Goal: Task Accomplishment & Management: Manage account settings

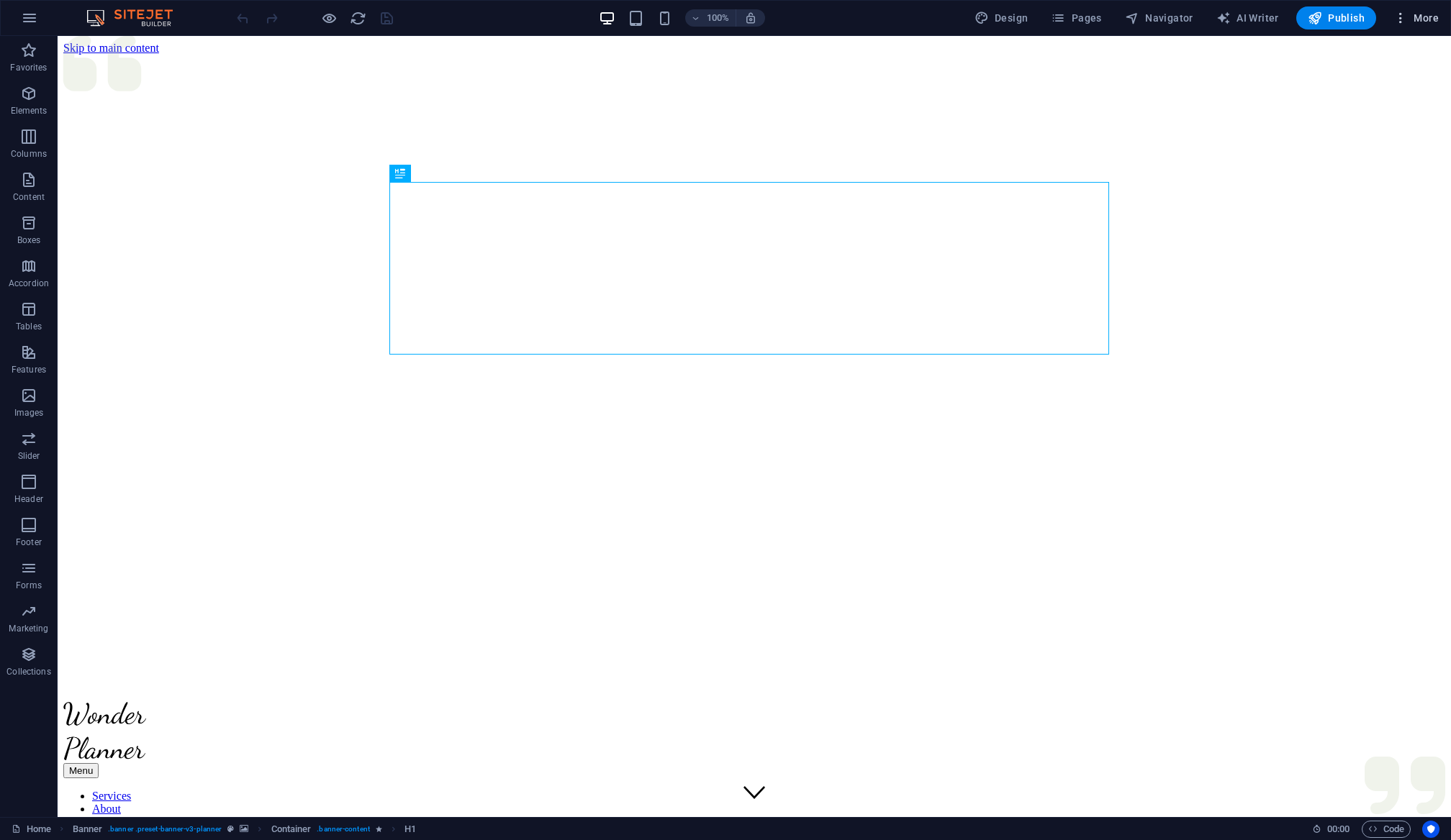
click at [1417, 23] on span "More" at bounding box center [1416, 18] width 46 height 14
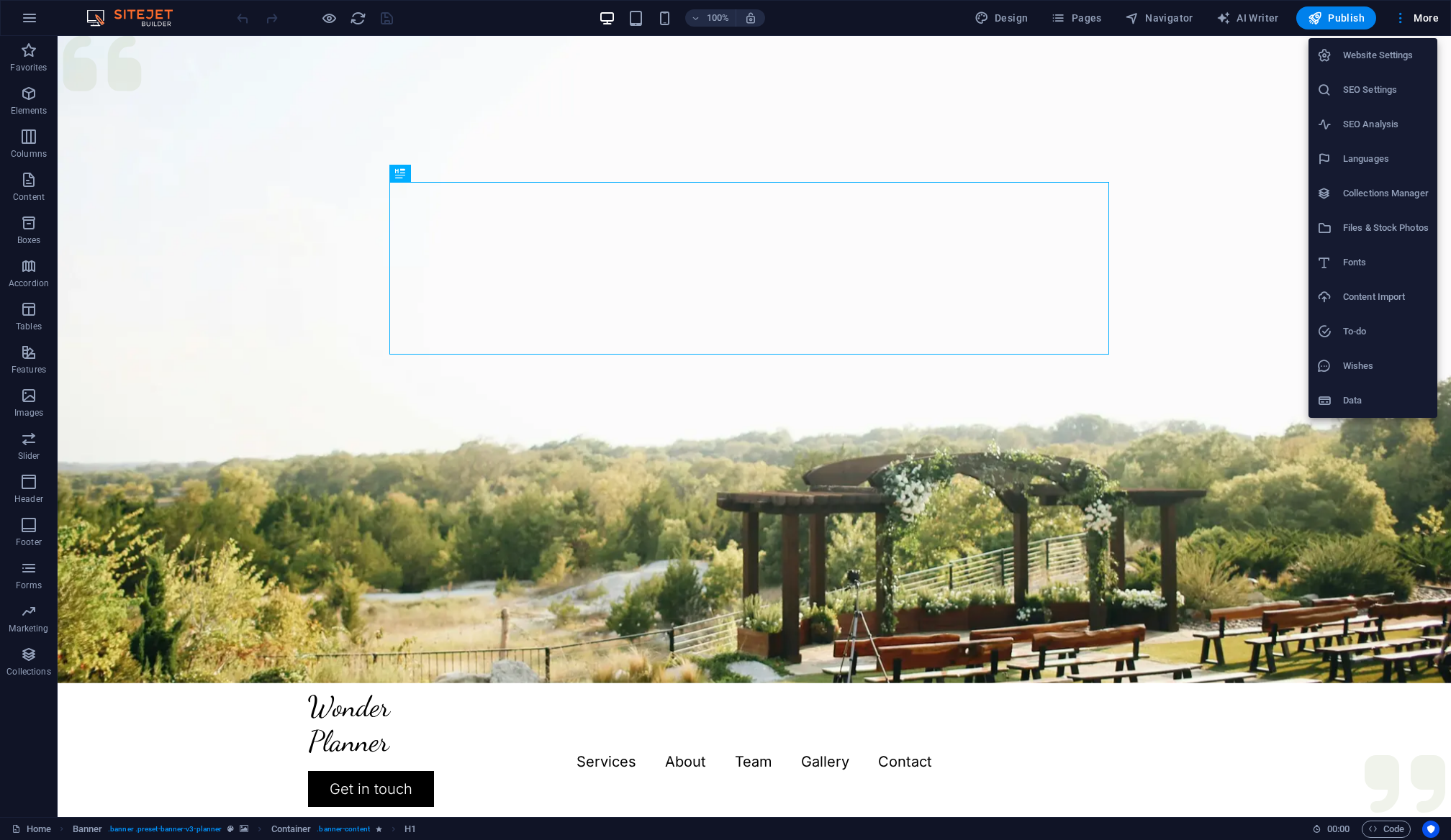
click at [1372, 193] on h6 "Collections Manager" at bounding box center [1385, 194] width 86 height 18
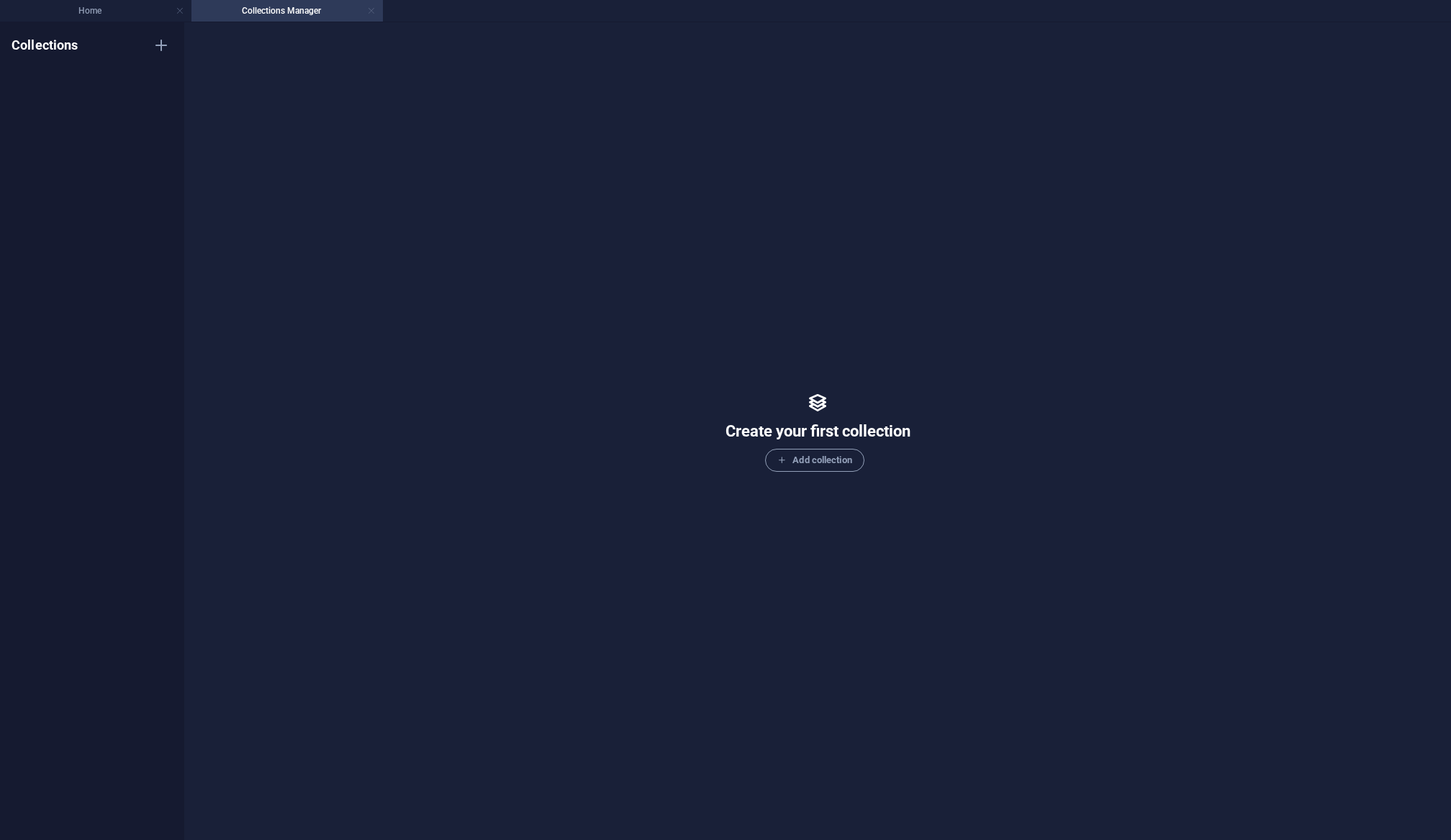
click at [372, 13] on link at bounding box center [371, 10] width 9 height 14
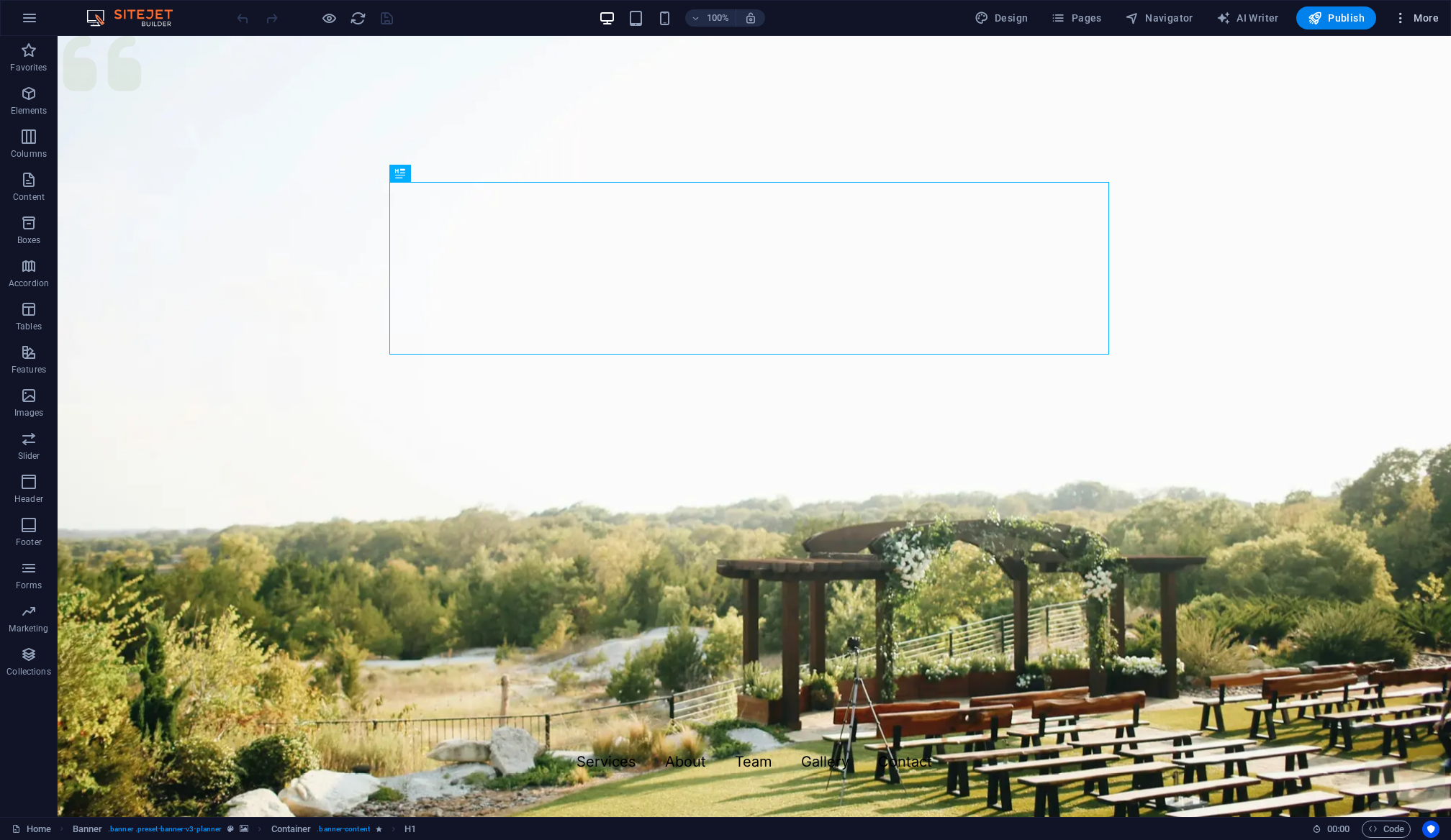
click at [1396, 20] on icon "button" at bounding box center [1401, 18] width 14 height 14
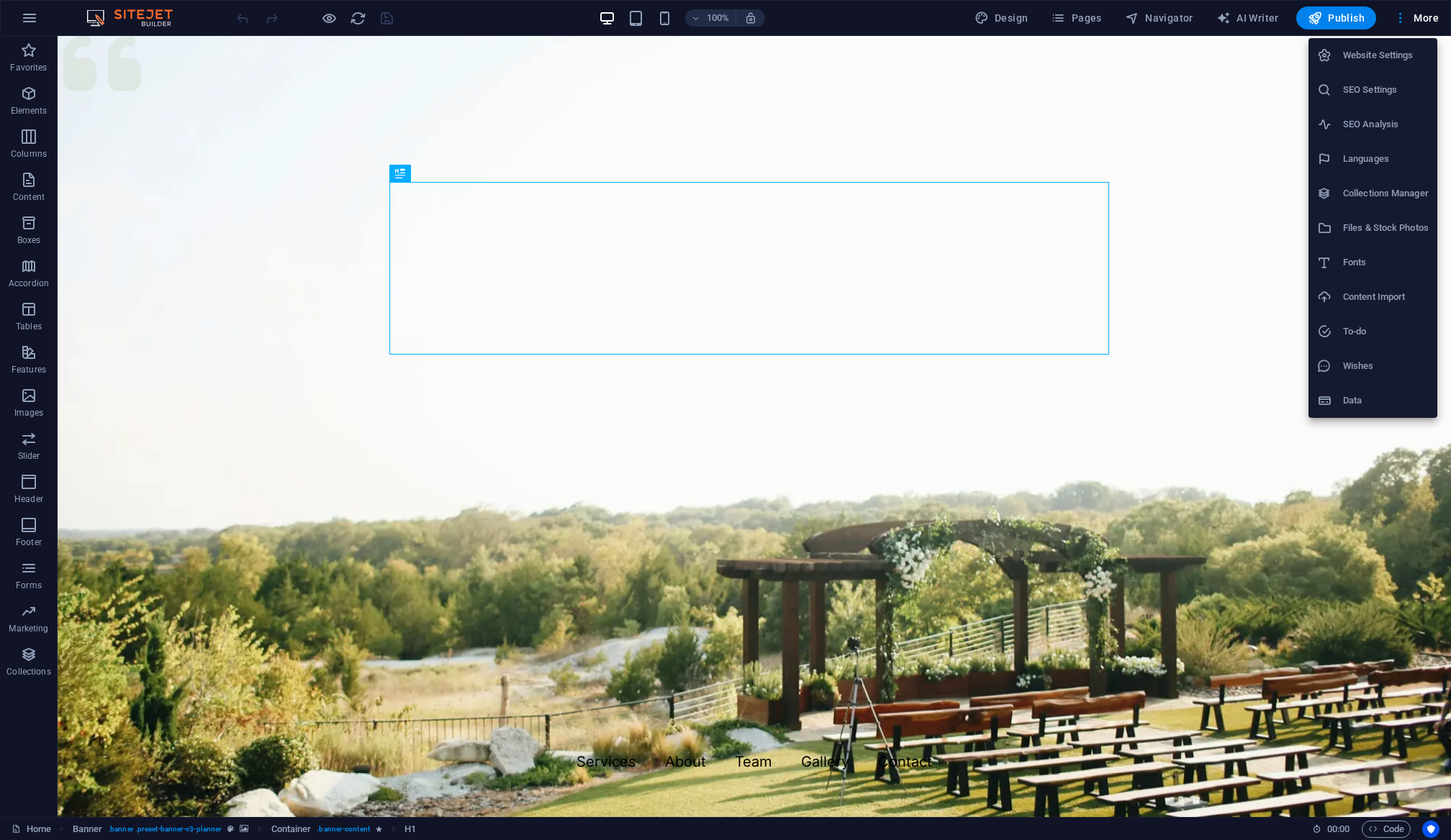
click at [1353, 59] on h6 "Website Settings" at bounding box center [1385, 55] width 86 height 18
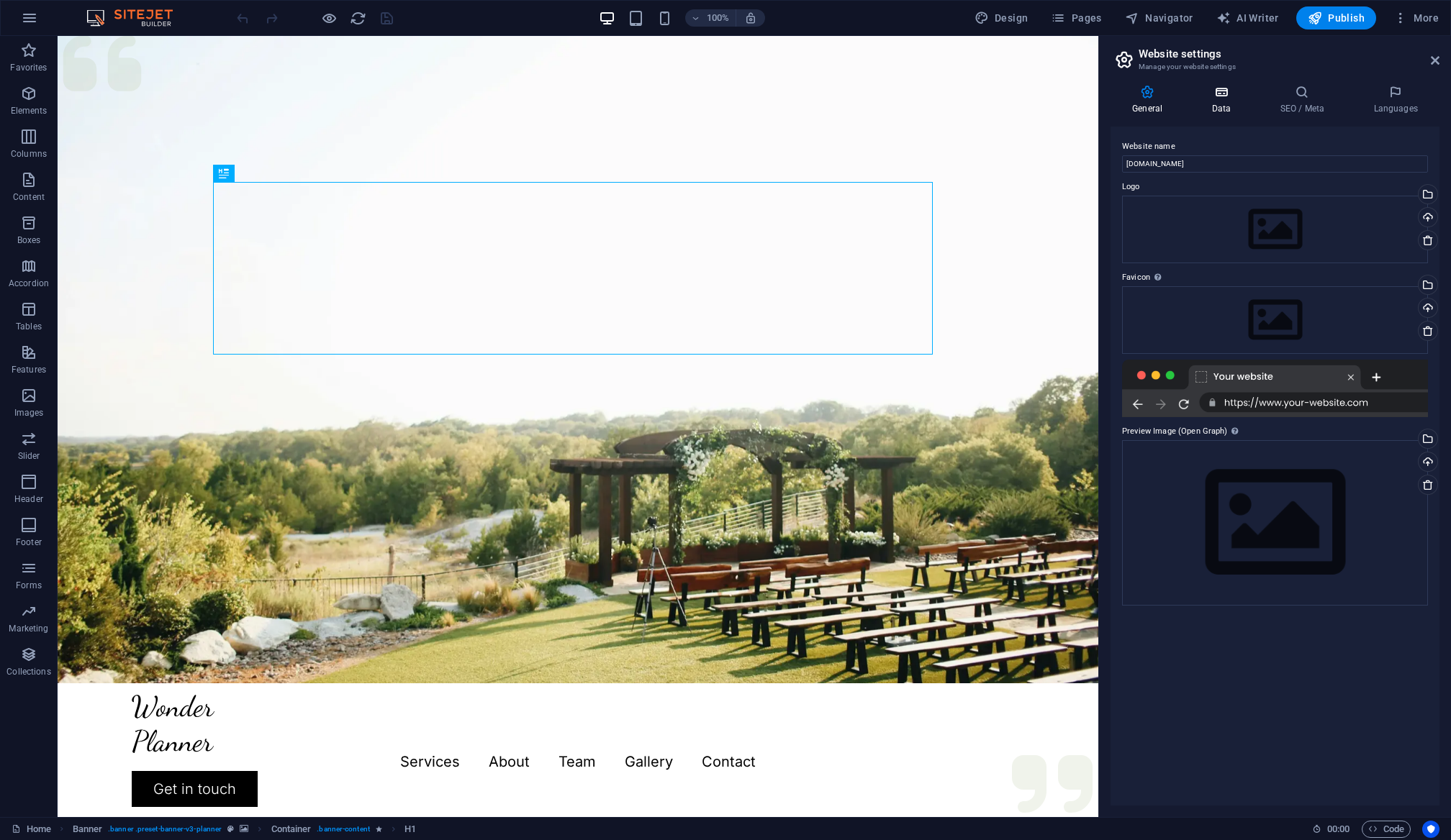
click at [1219, 100] on h4 "Data" at bounding box center [1223, 100] width 68 height 30
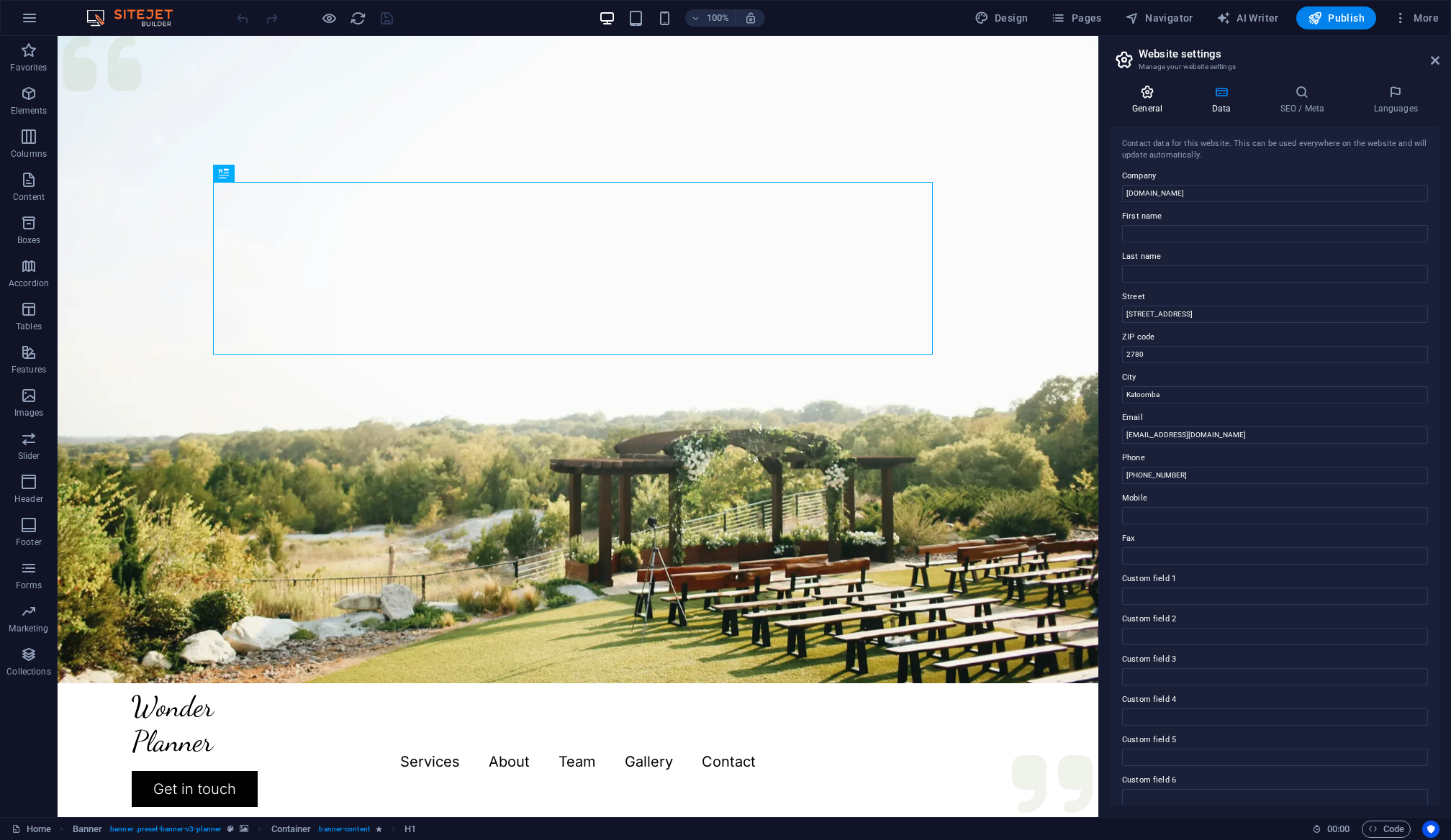
click at [1146, 98] on icon at bounding box center [1147, 92] width 74 height 14
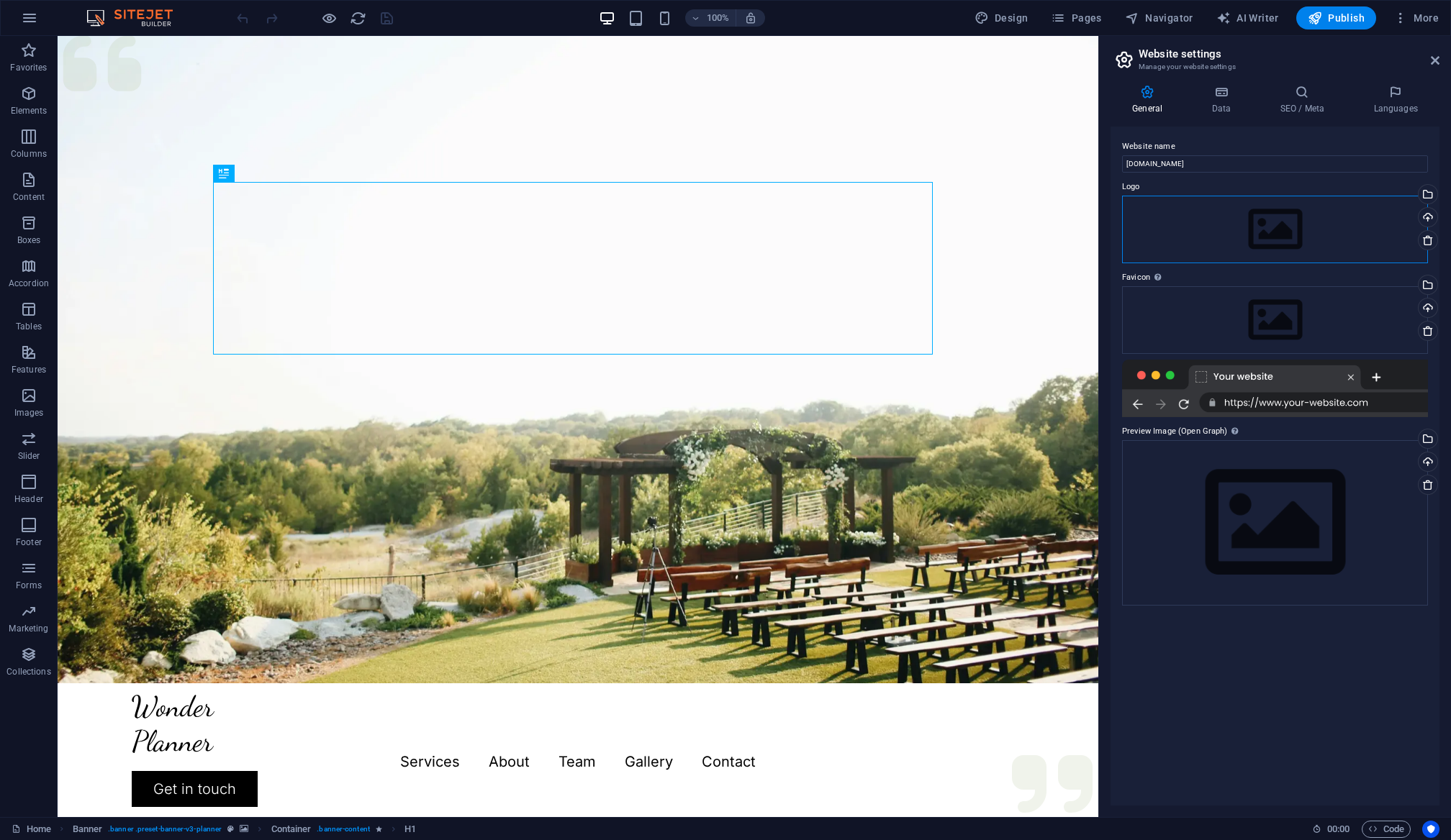
click at [1361, 219] on div "Drag files here, click to choose files or select files from Files or our free s…" at bounding box center [1275, 230] width 306 height 68
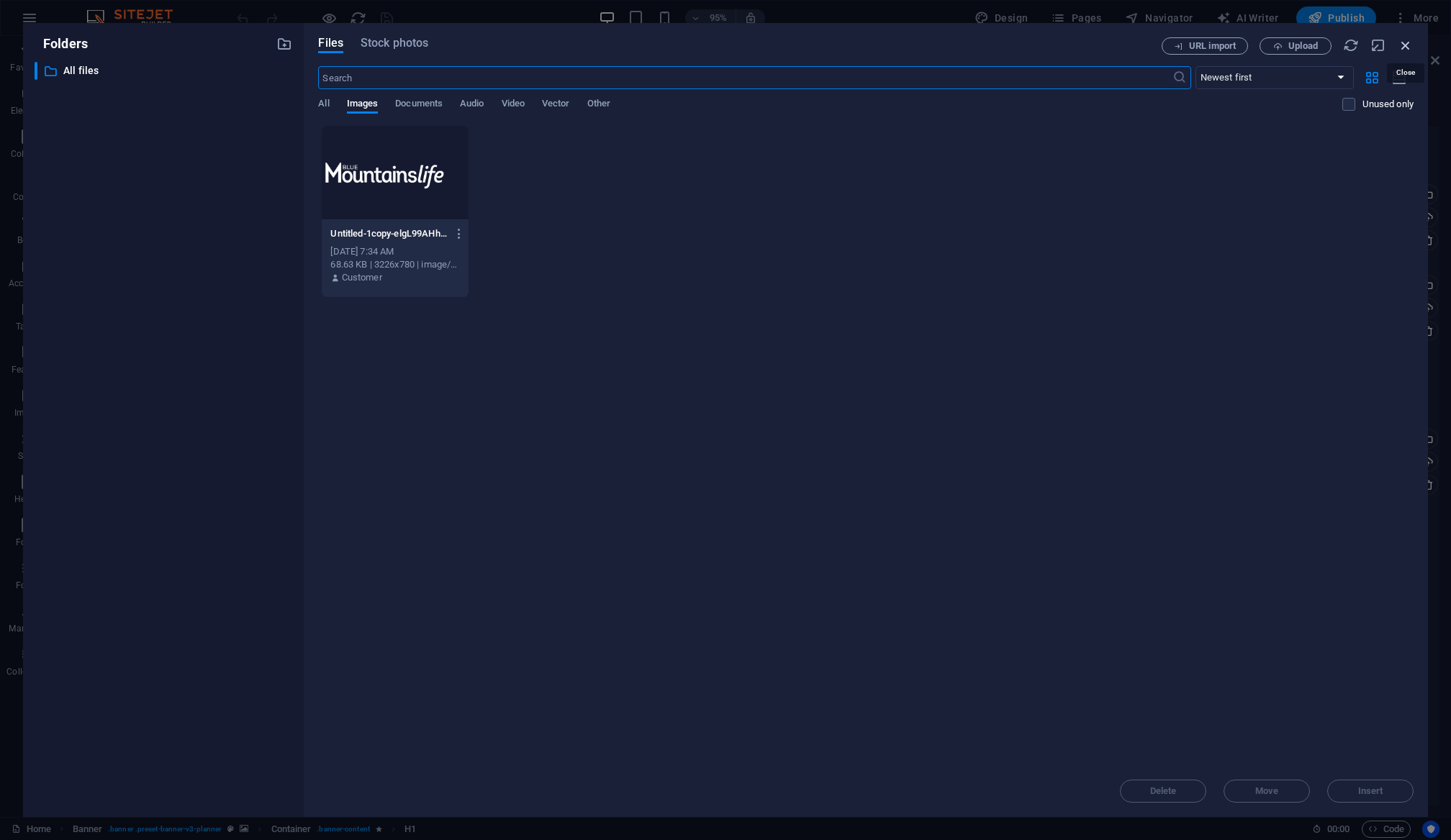
click at [1406, 48] on icon "button" at bounding box center [1405, 46] width 16 height 16
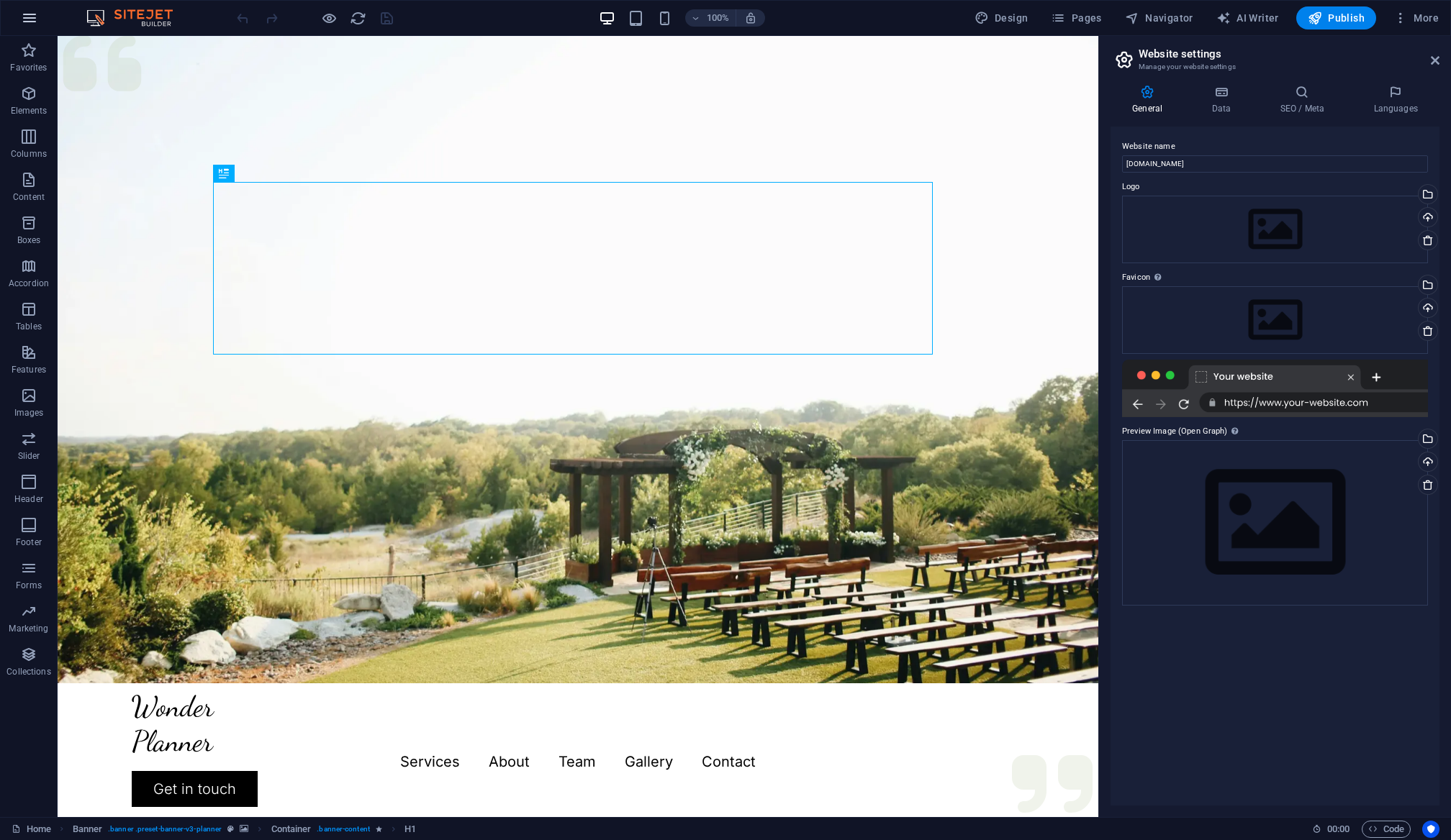
click at [30, 24] on icon "button" at bounding box center [30, 18] width 18 height 18
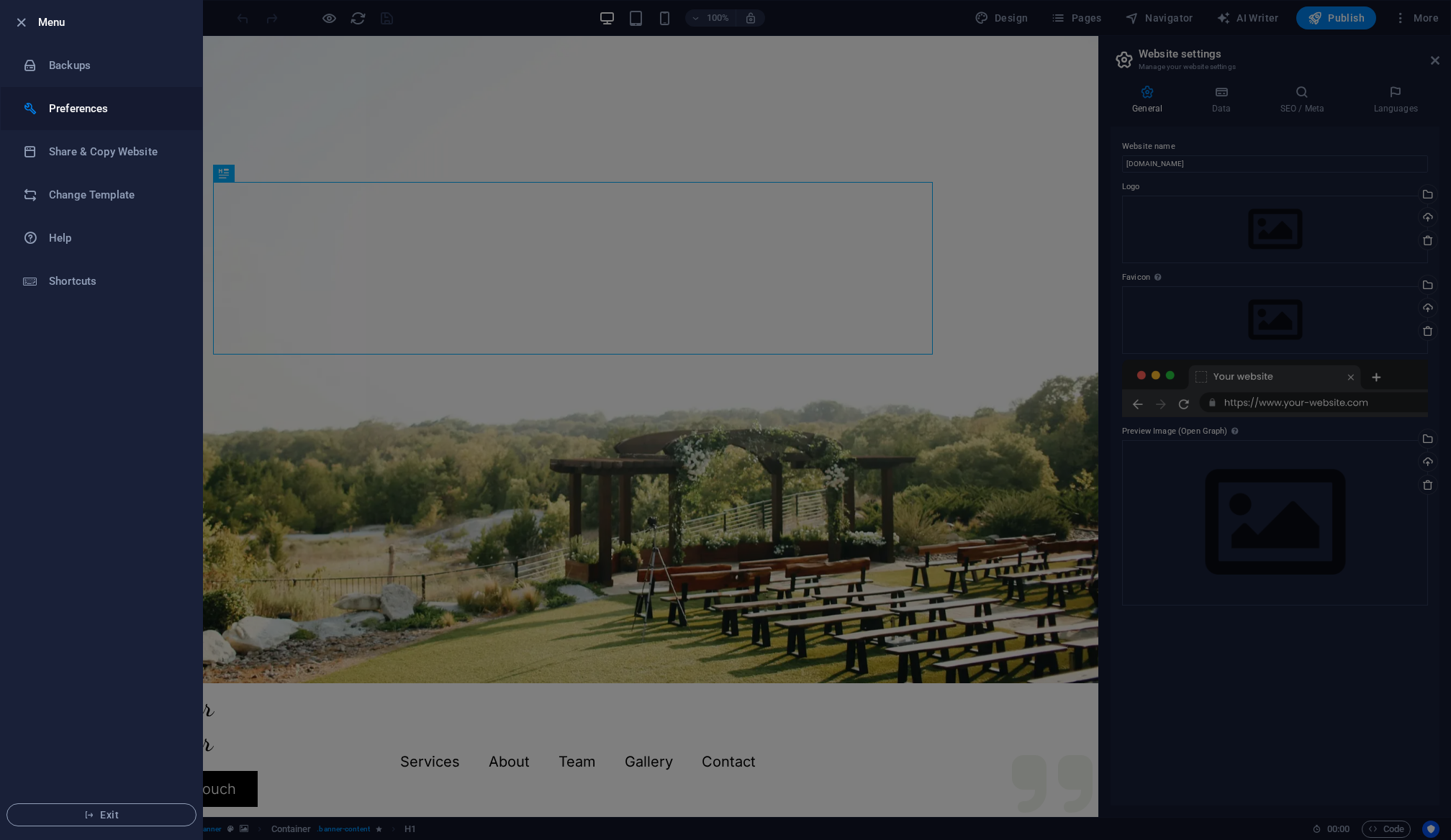
click at [59, 108] on h6 "Preferences" at bounding box center [115, 109] width 133 height 18
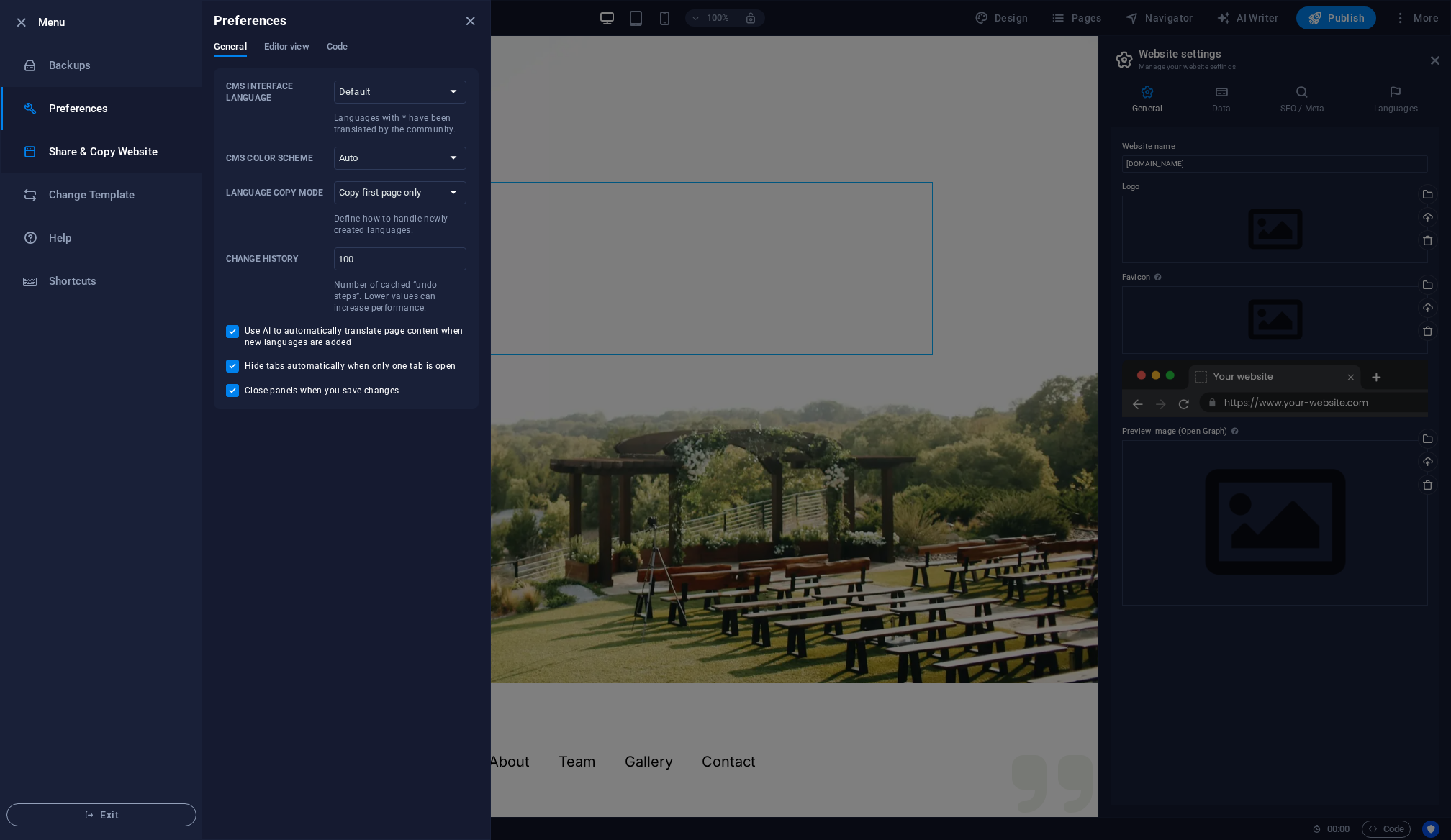
click at [67, 151] on h6 "Share & Copy Website" at bounding box center [115, 152] width 133 height 18
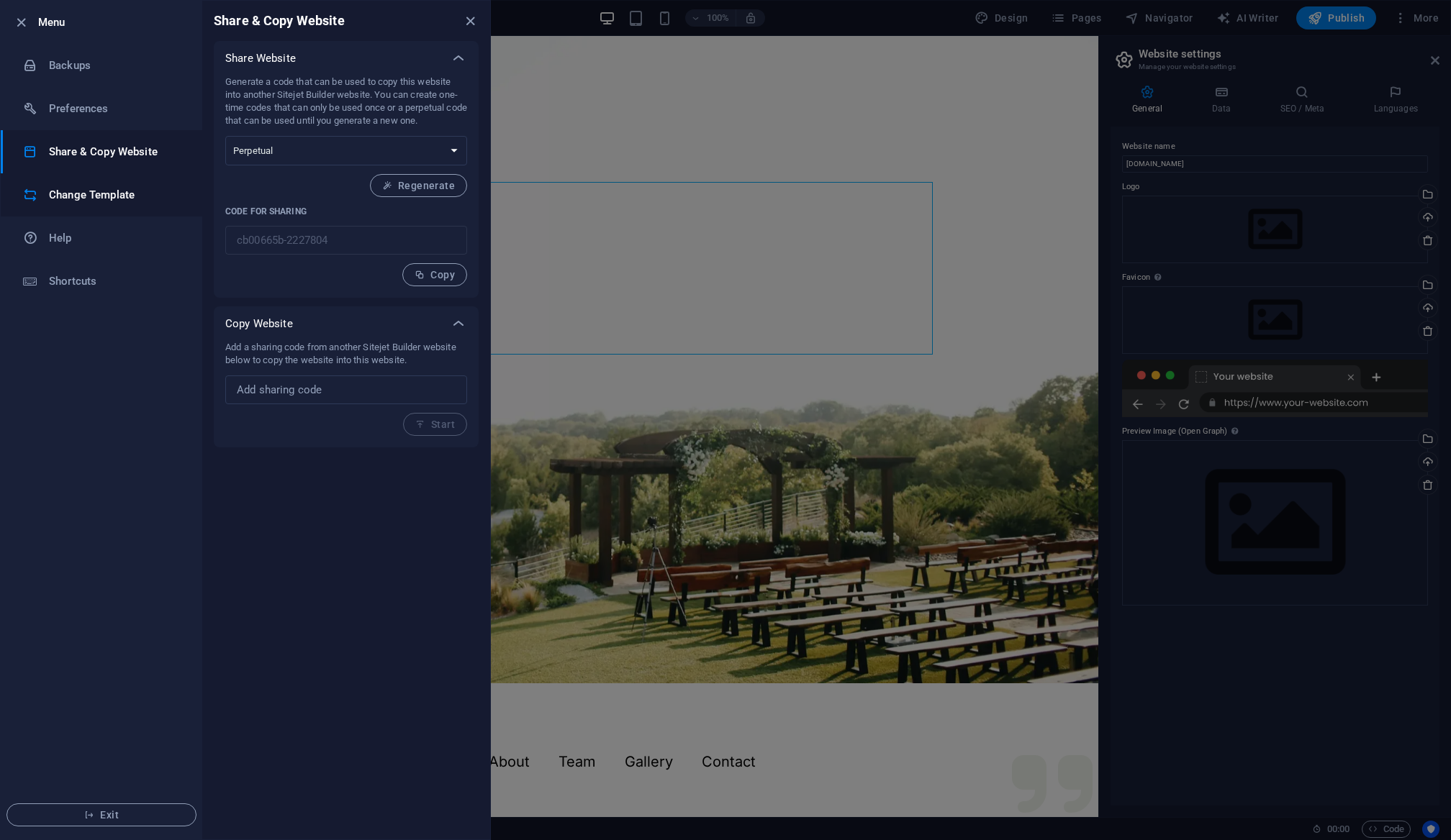
click at [82, 191] on h6 "Change Template" at bounding box center [115, 195] width 133 height 18
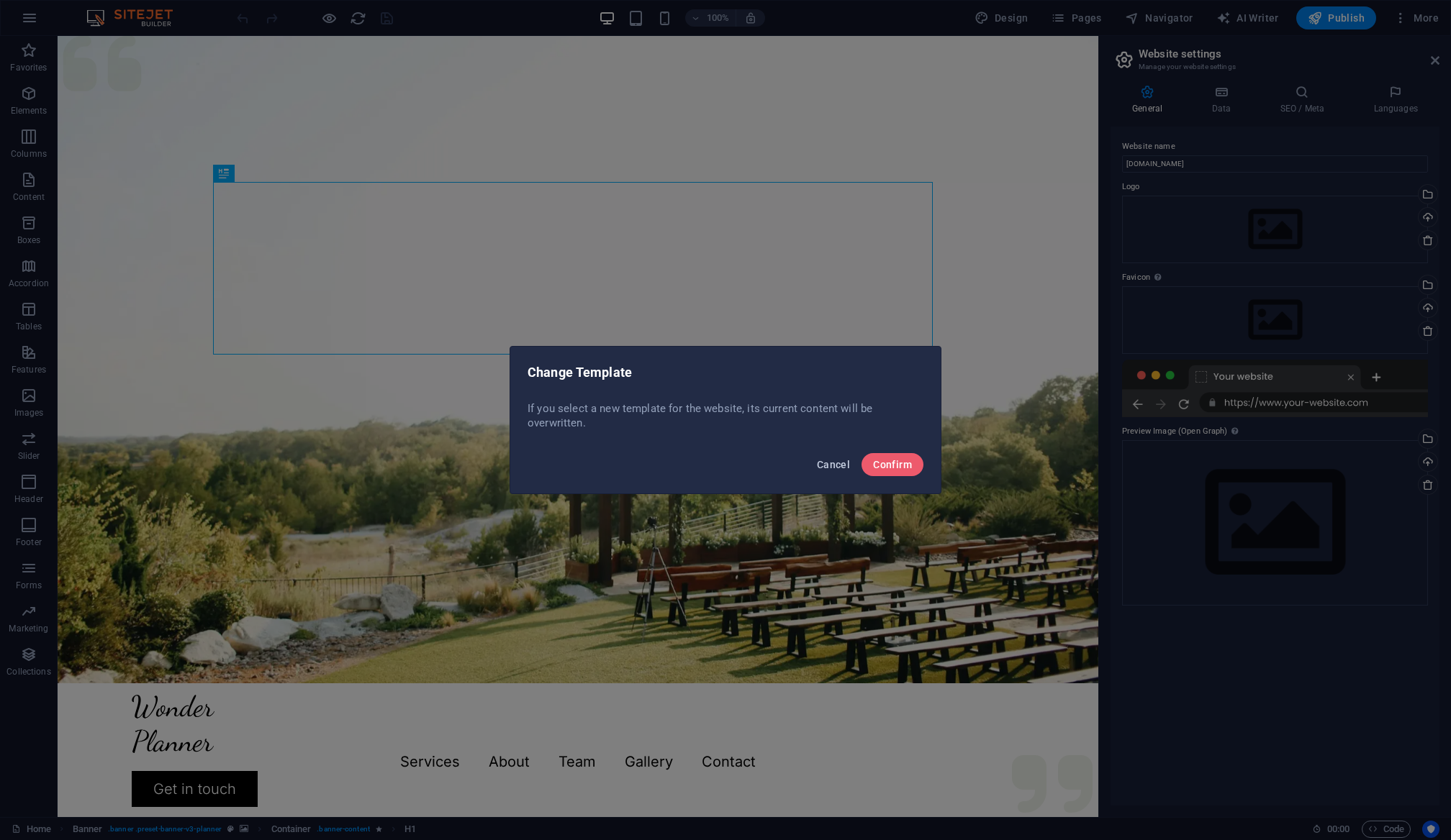
click at [828, 461] on span "Cancel" at bounding box center [833, 465] width 33 height 11
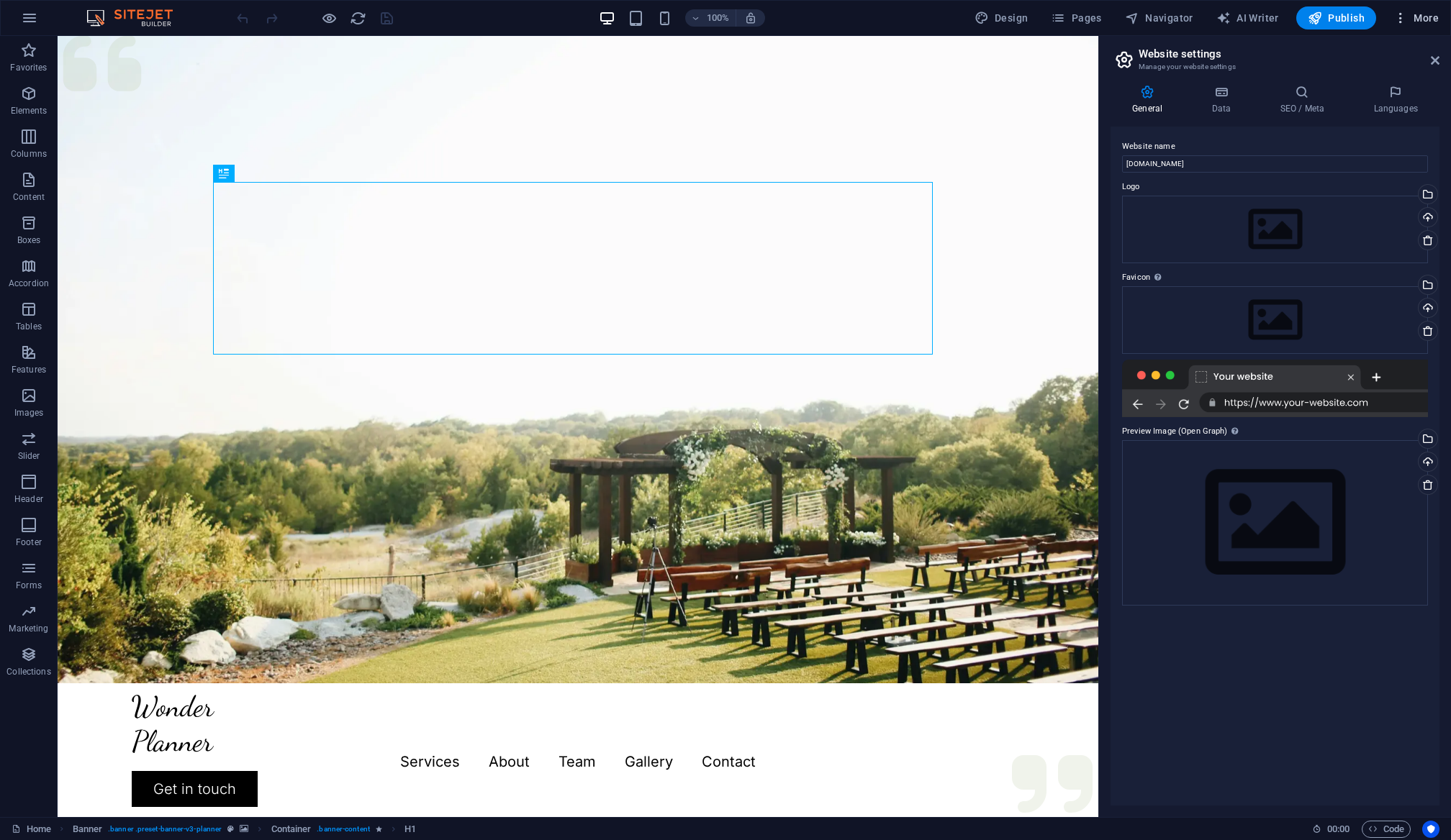
click at [1397, 18] on icon "button" at bounding box center [1401, 18] width 14 height 14
